Goal: Check status: Check status

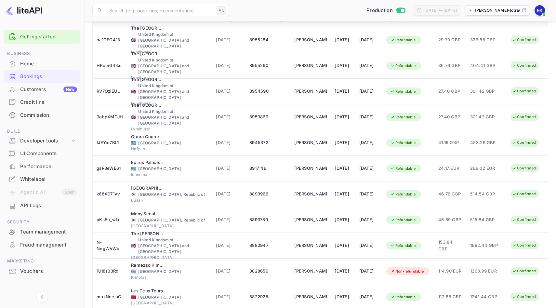
scroll to position [76, 0]
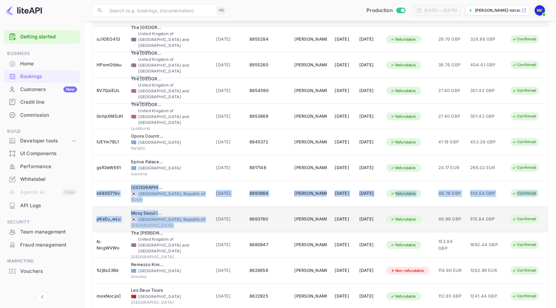
drag, startPoint x: 106, startPoint y: 187, endPoint x: 215, endPoint y: 209, distance: 111.5
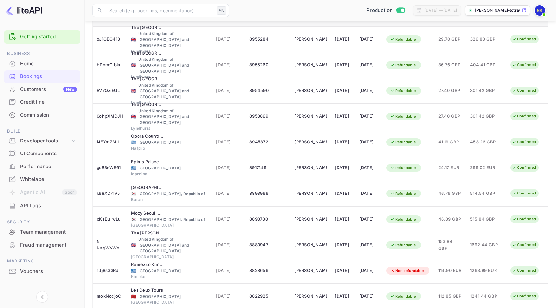
click at [65, 287] on div at bounding box center [42, 289] width 76 height 25
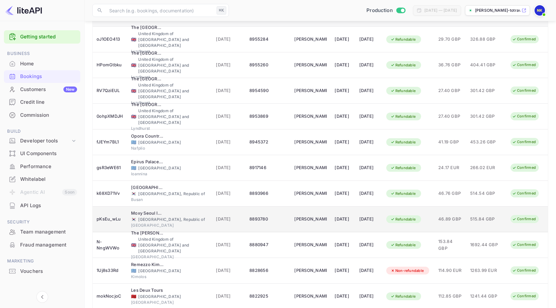
click at [155, 218] on div "🇰🇷 [GEOGRAPHIC_DATA], Republic of" at bounding box center [169, 220] width 77 height 6
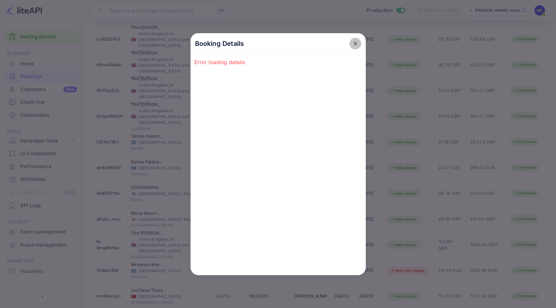
click at [354, 43] on icon "close" at bounding box center [355, 44] width 4 height 4
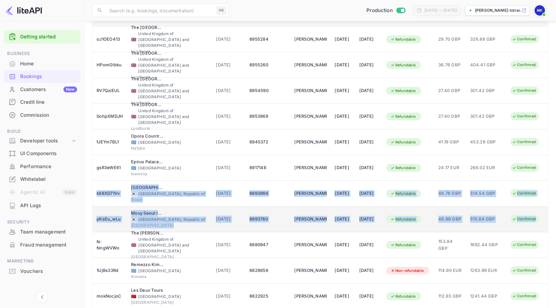
drag, startPoint x: 99, startPoint y: 184, endPoint x: 535, endPoint y: 220, distance: 438.4
copy tbody "k68XD71Vv [GEOGRAPHIC_DATA] 🇰🇷 [GEOGRAPHIC_DATA], [GEOGRAPHIC_DATA] [DATE] 8893…"
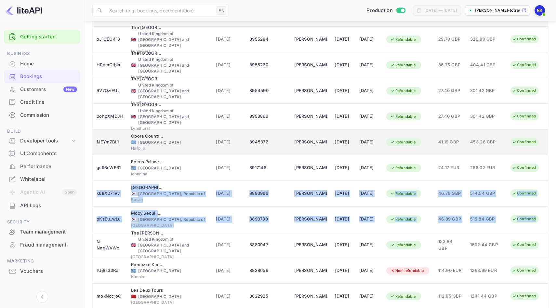
scroll to position [0, 0]
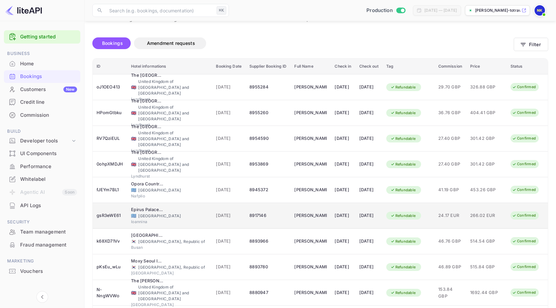
scroll to position [34, 0]
